Goal: Task Accomplishment & Management: Manage account settings

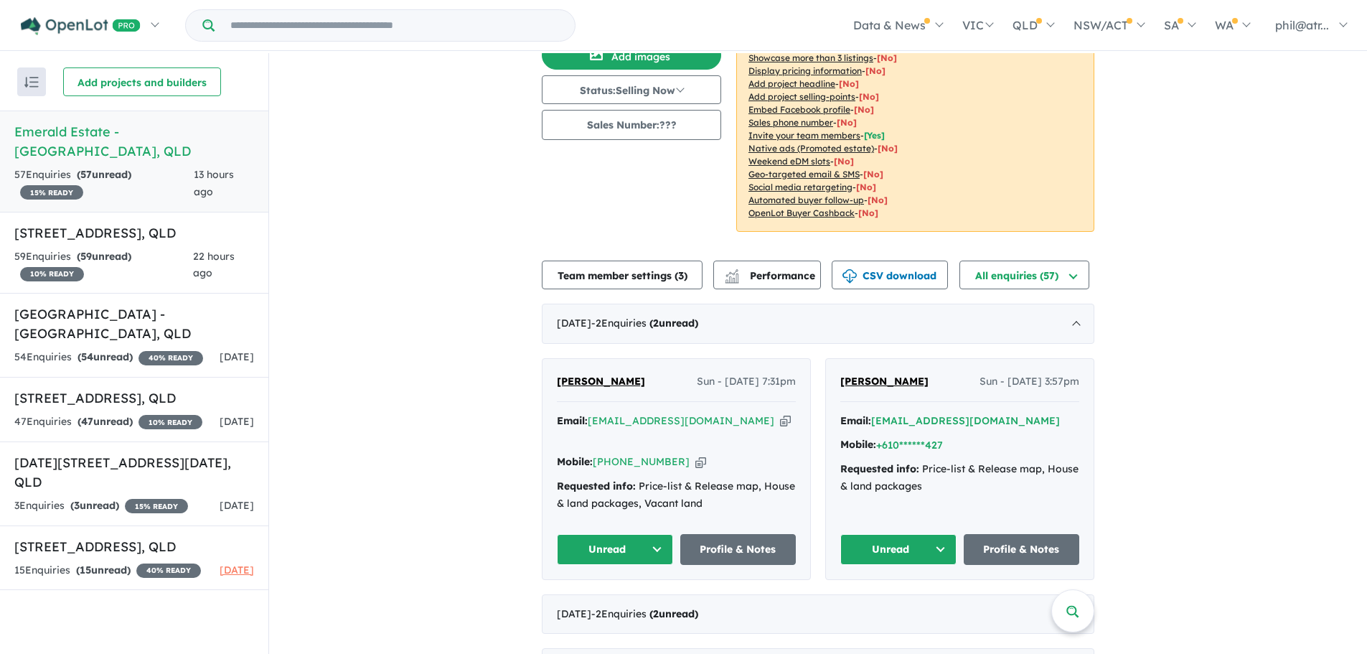
scroll to position [143, 0]
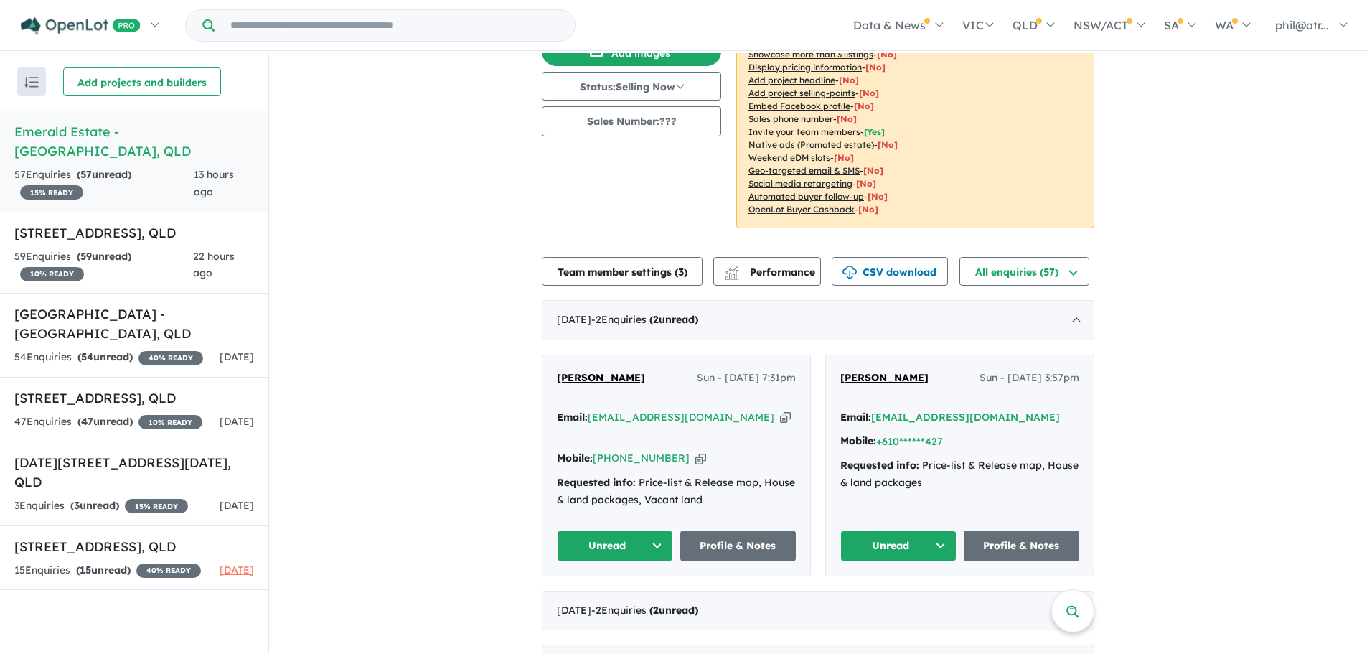
click at [695, 451] on icon "button" at bounding box center [700, 458] width 11 height 15
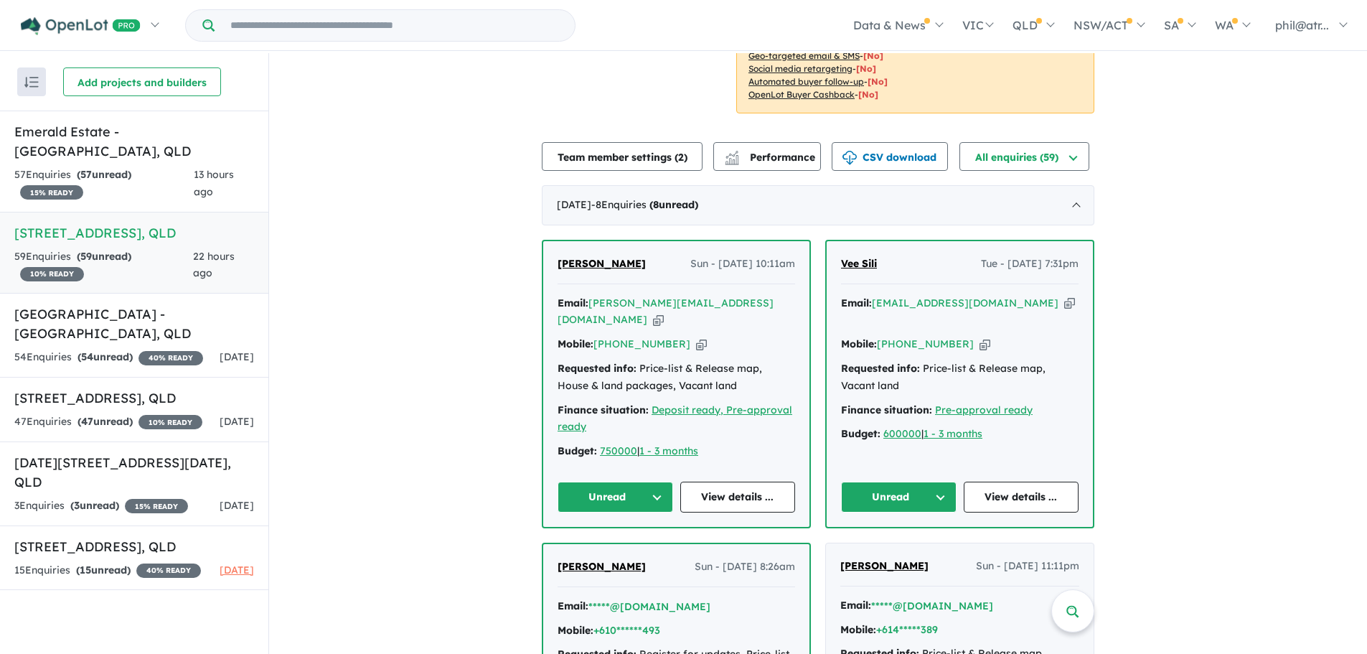
scroll to position [287, 0]
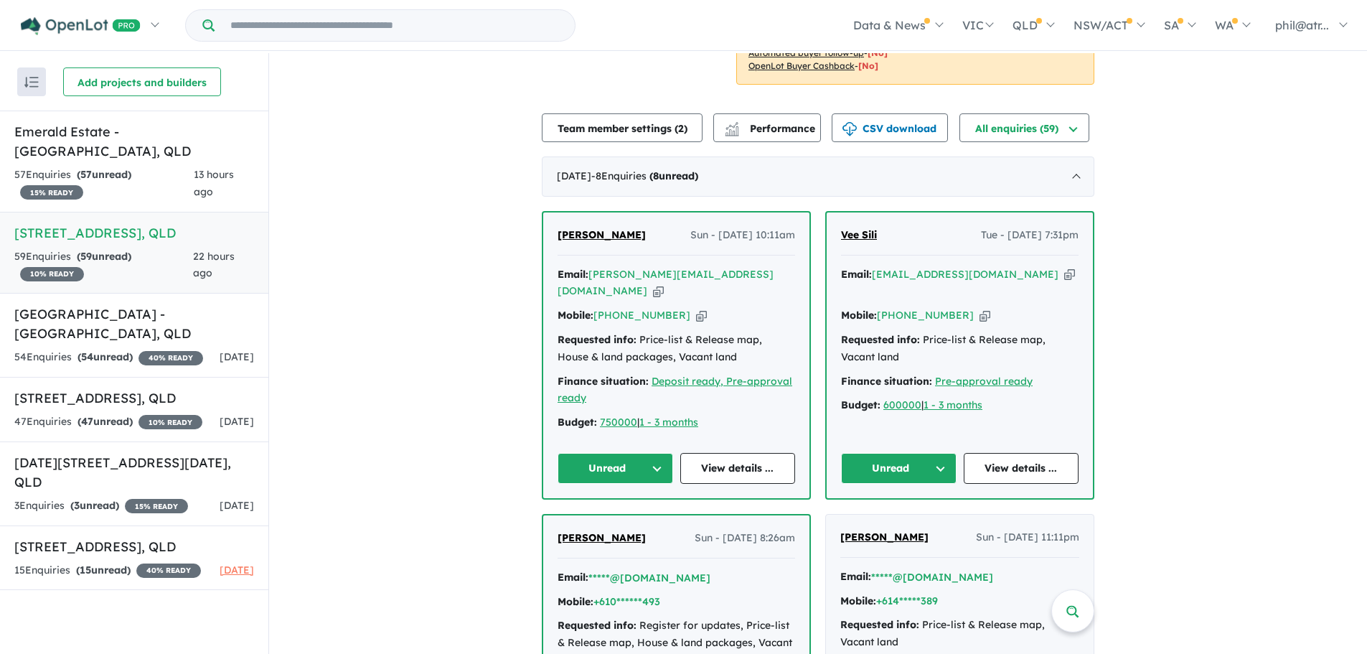
click at [696, 323] on icon "button" at bounding box center [701, 315] width 11 height 15
drag, startPoint x: 486, startPoint y: 376, endPoint x: 398, endPoint y: 440, distance: 108.4
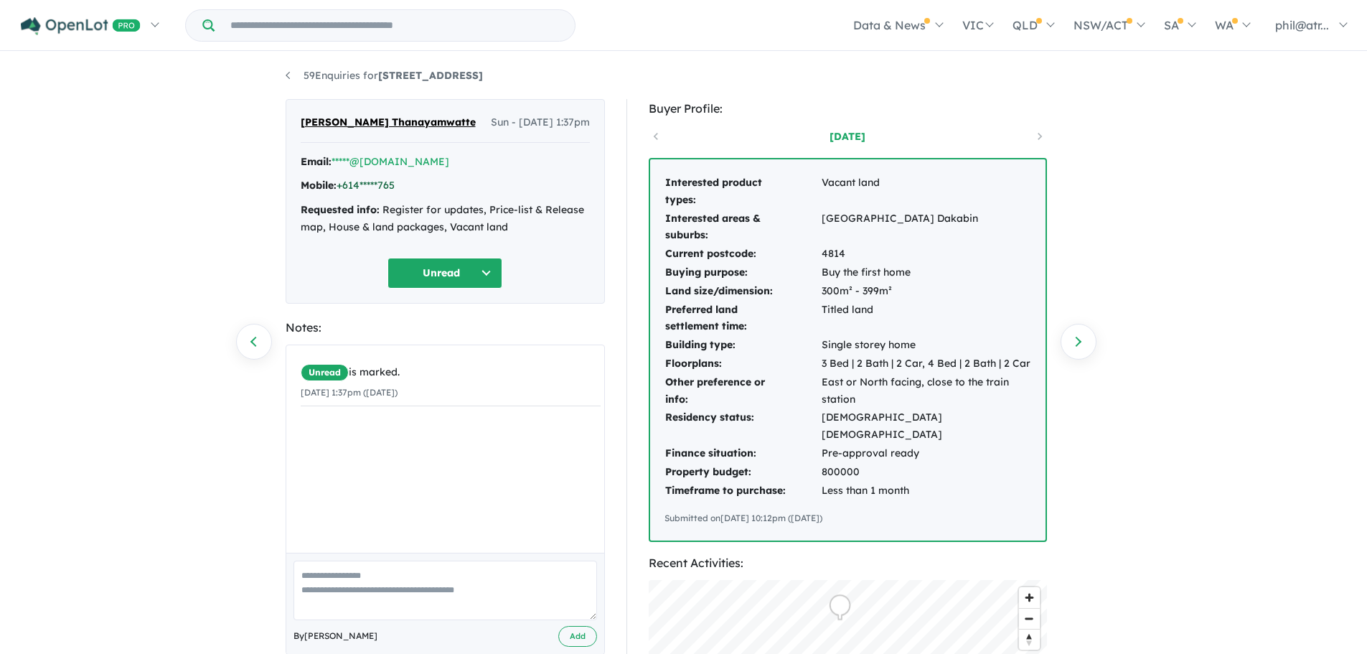
click at [383, 189] on link "+614*****765" at bounding box center [366, 185] width 58 height 13
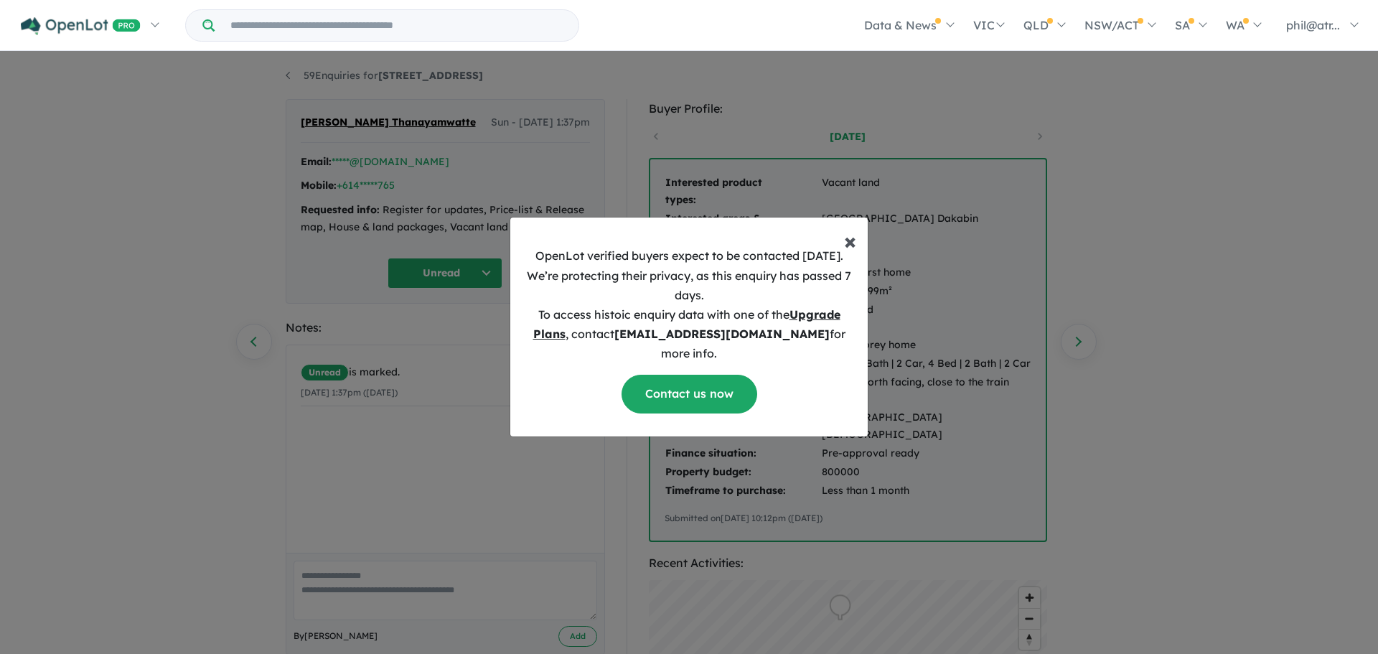
click at [852, 254] on span "×" at bounding box center [850, 240] width 12 height 29
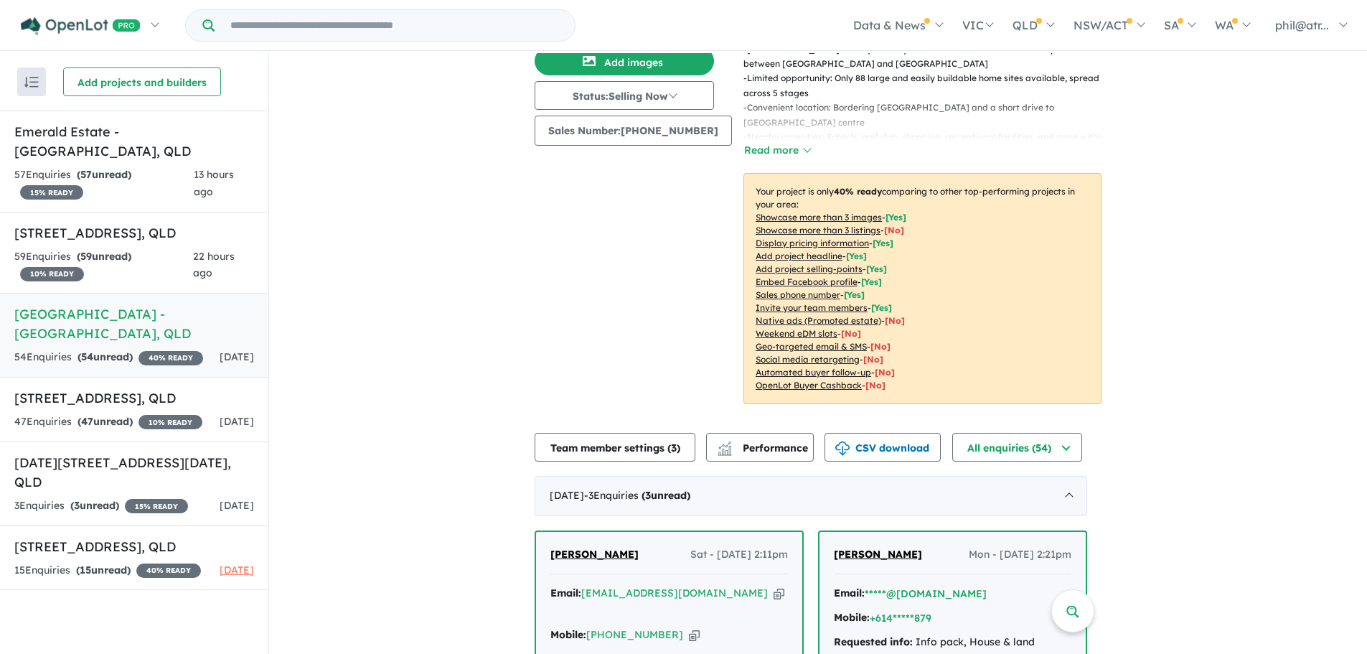
scroll to position [287, 0]
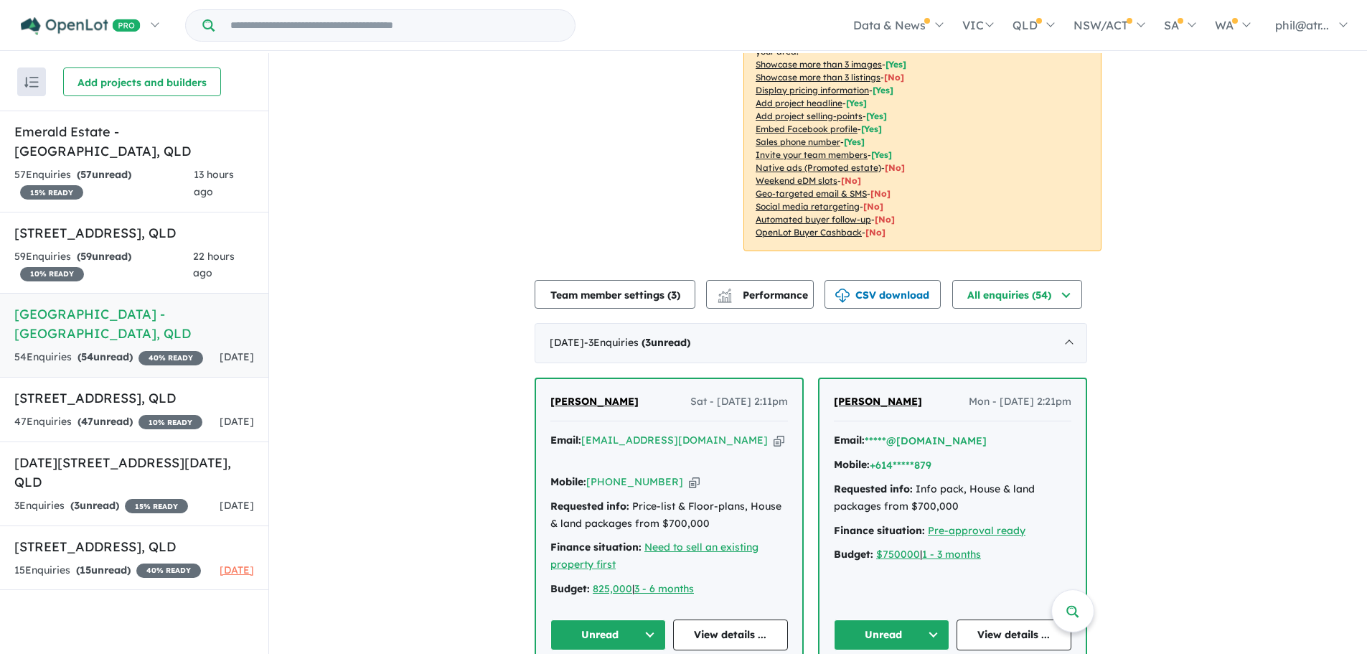
click at [689, 474] on icon "button" at bounding box center [694, 481] width 11 height 15
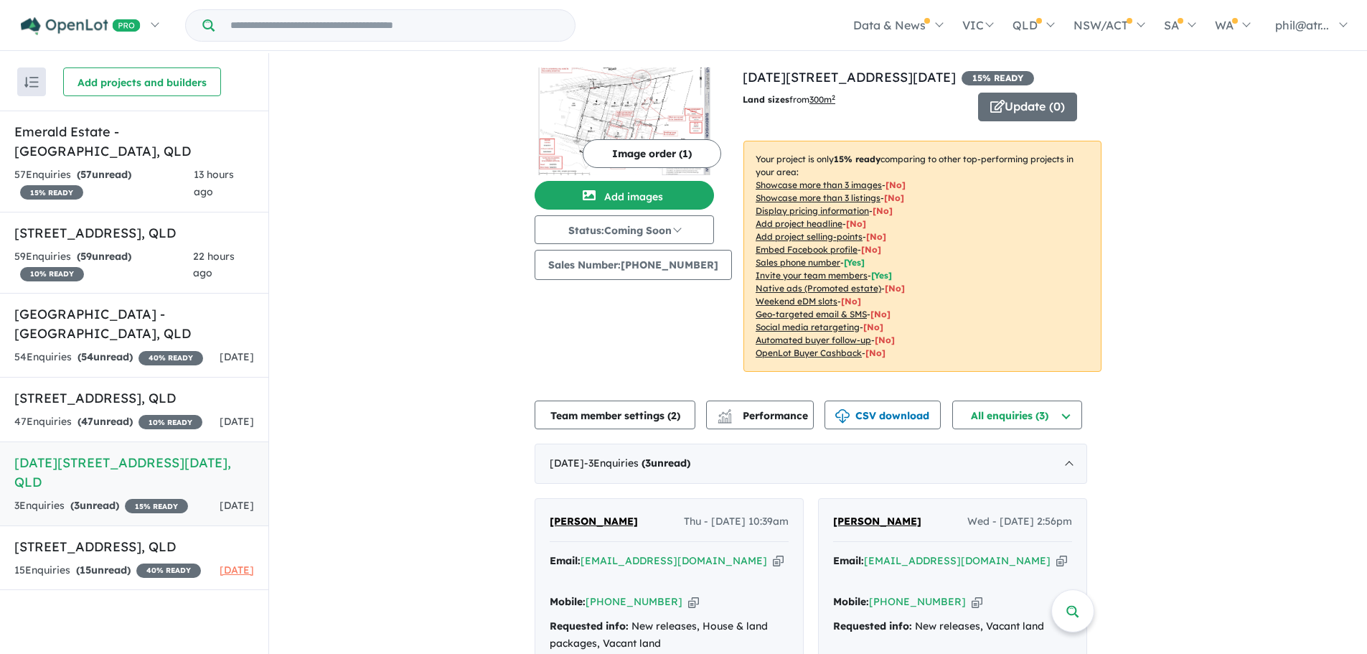
click at [688, 594] on icon "button" at bounding box center [693, 601] width 11 height 15
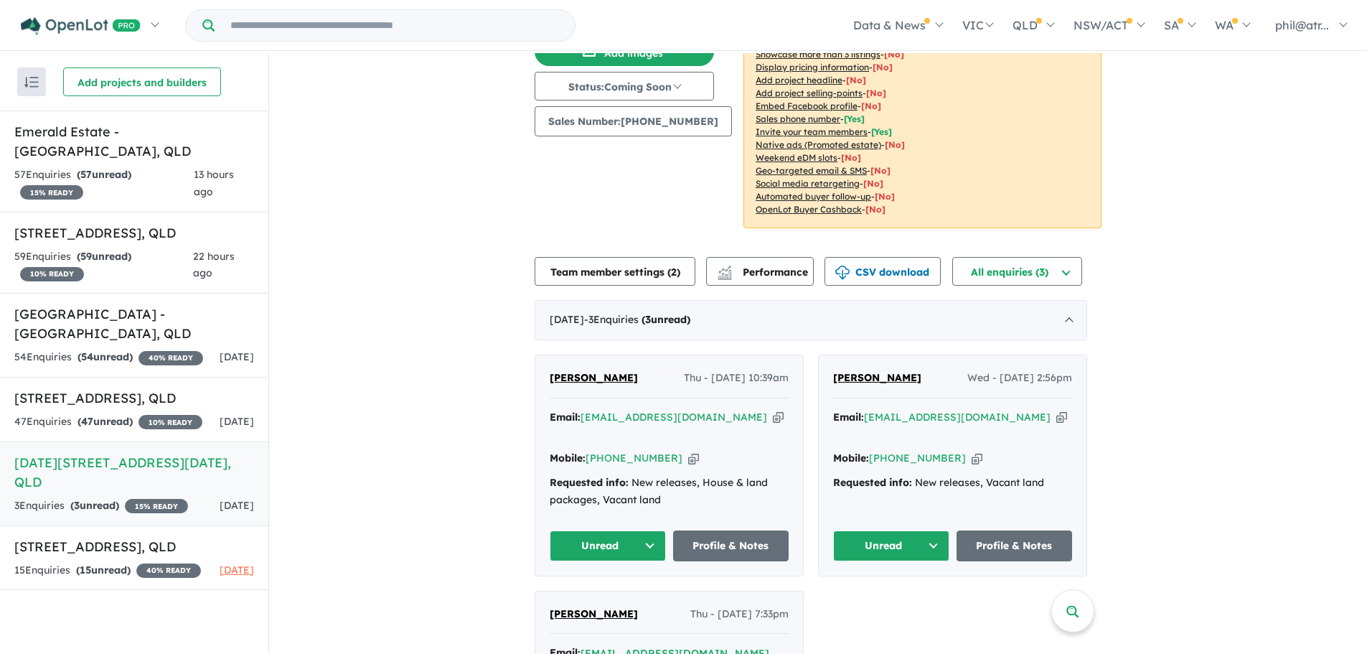
scroll to position [215, 0]
